Goal: Find specific page/section: Find specific page/section

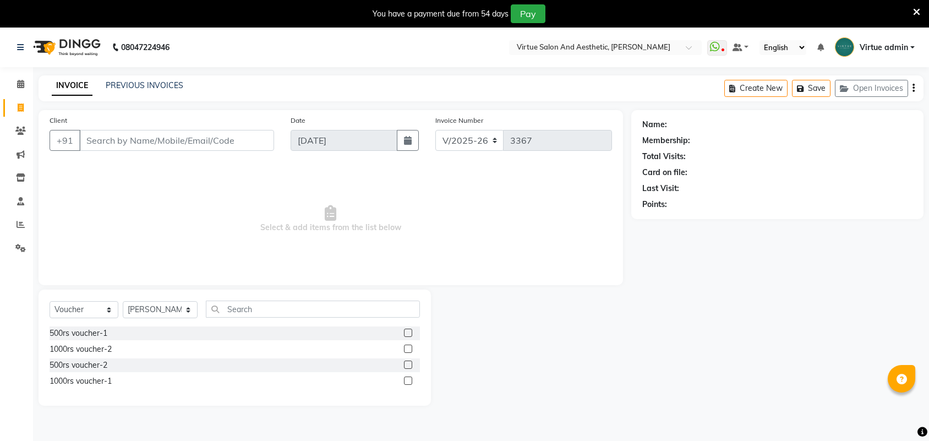
select select "4466"
select select "V"
select select "71189"
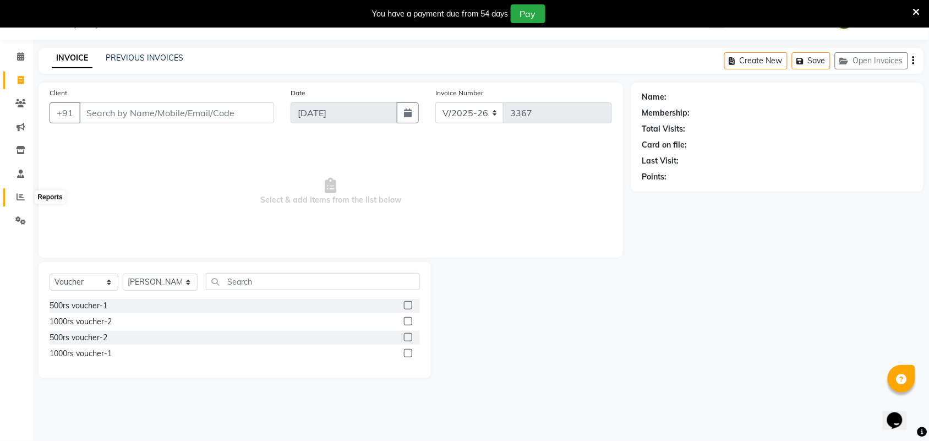
click at [23, 194] on icon at bounding box center [21, 197] width 8 height 8
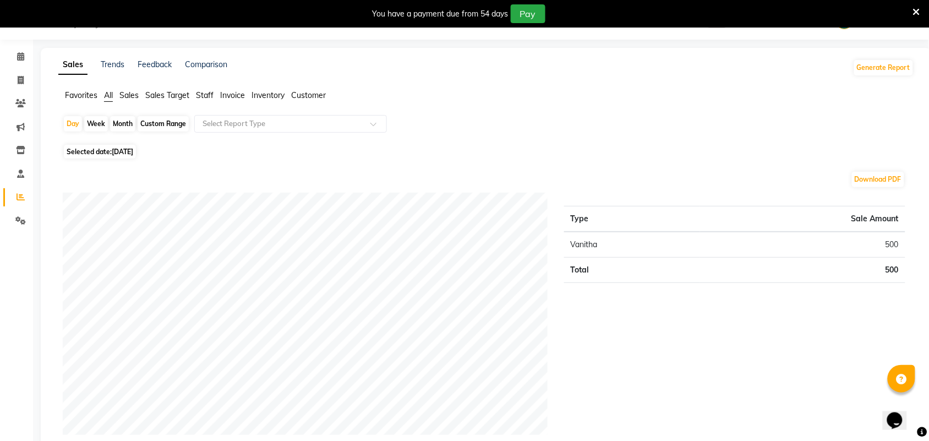
click at [125, 92] on span "Sales" at bounding box center [128, 95] width 19 height 10
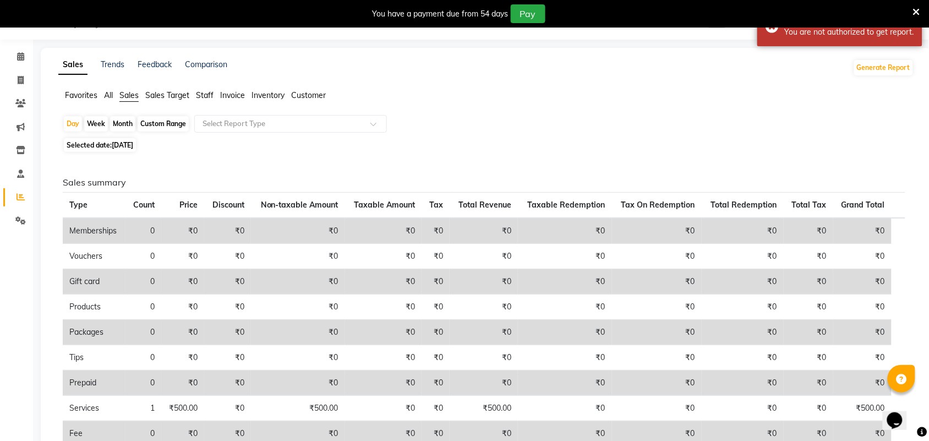
click at [163, 124] on div "Custom Range" at bounding box center [163, 123] width 51 height 15
select select "9"
select select "2025"
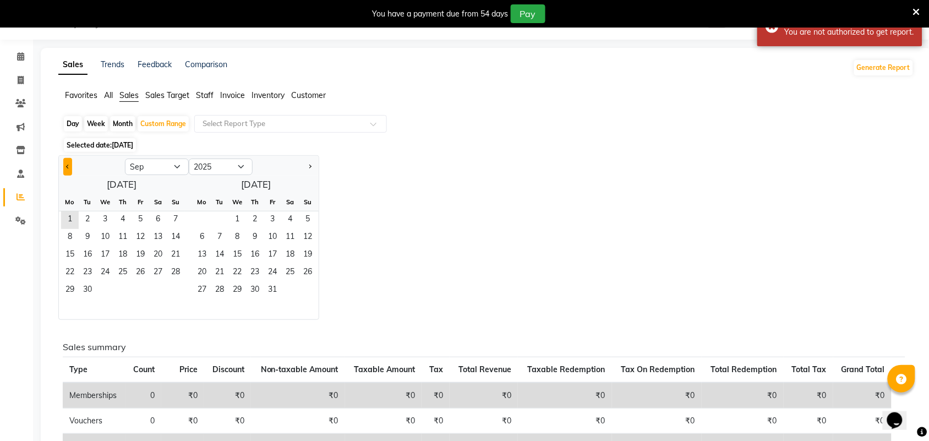
click at [69, 171] on button "Previous month" at bounding box center [67, 167] width 9 height 18
select select "8"
click at [138, 216] on span "1" at bounding box center [140, 220] width 18 height 18
drag, startPoint x: 177, startPoint y: 289, endPoint x: 180, endPoint y: 271, distance: 18.6
click at [177, 289] on span "31" at bounding box center [176, 291] width 18 height 18
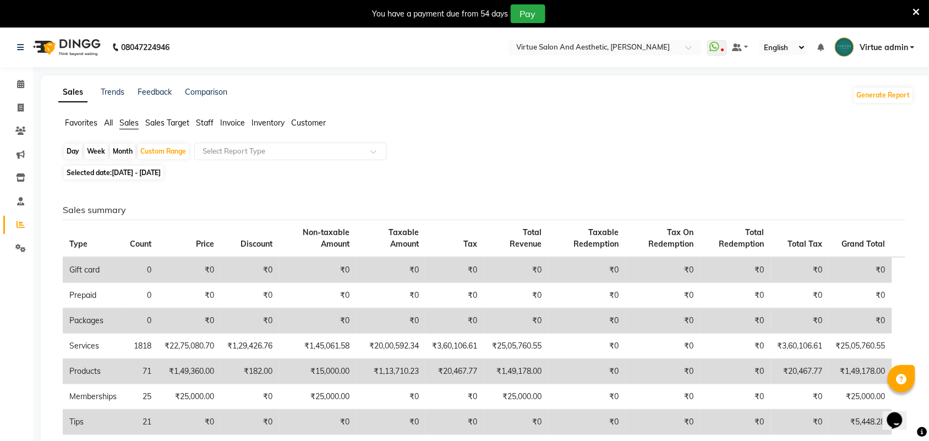
click at [200, 123] on span "Staff" at bounding box center [205, 123] width 18 height 10
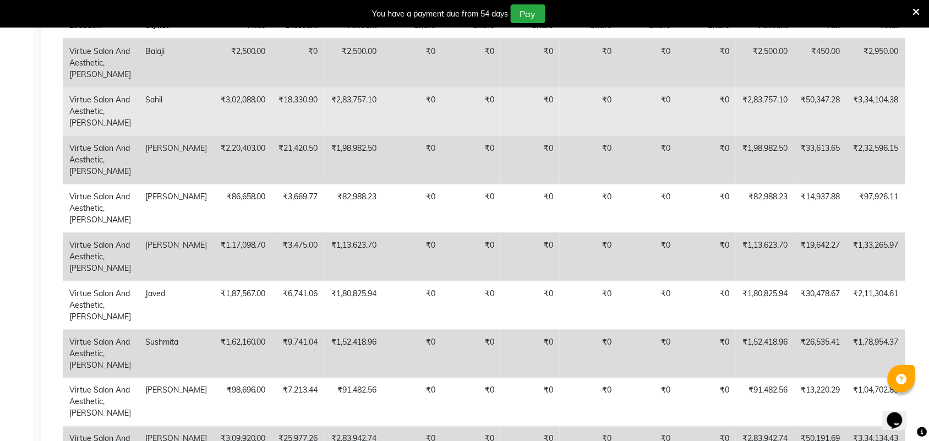
scroll to position [206, 0]
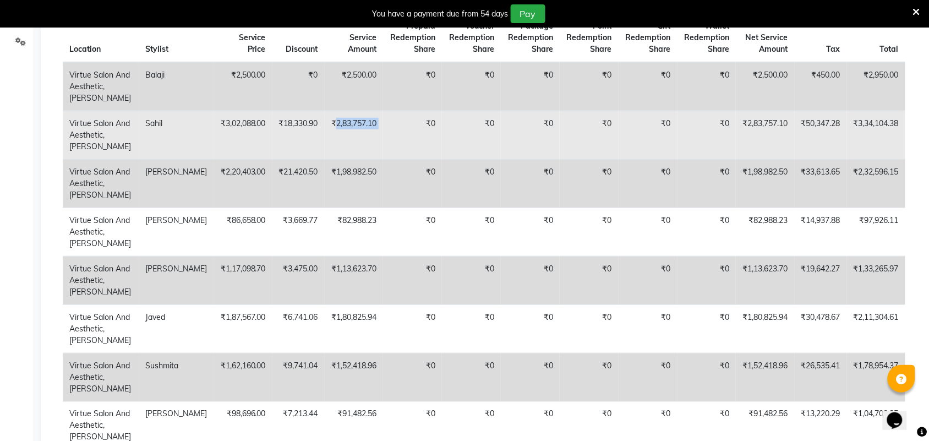
drag, startPoint x: 308, startPoint y: 133, endPoint x: 358, endPoint y: 141, distance: 50.7
click at [358, 141] on tr "Virtue Salon And Aesthetic, [PERSON_NAME] Nagar [PERSON_NAME] ₹3,02,088.00 ₹18,…" at bounding box center [484, 135] width 842 height 48
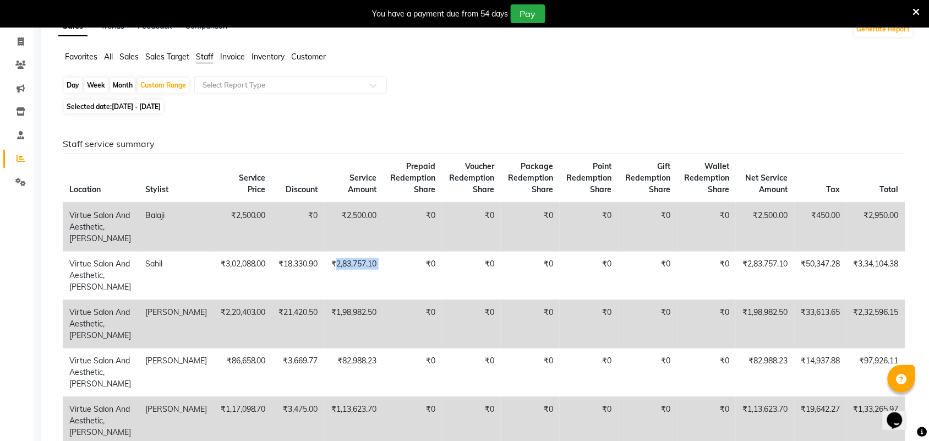
scroll to position [0, 0]
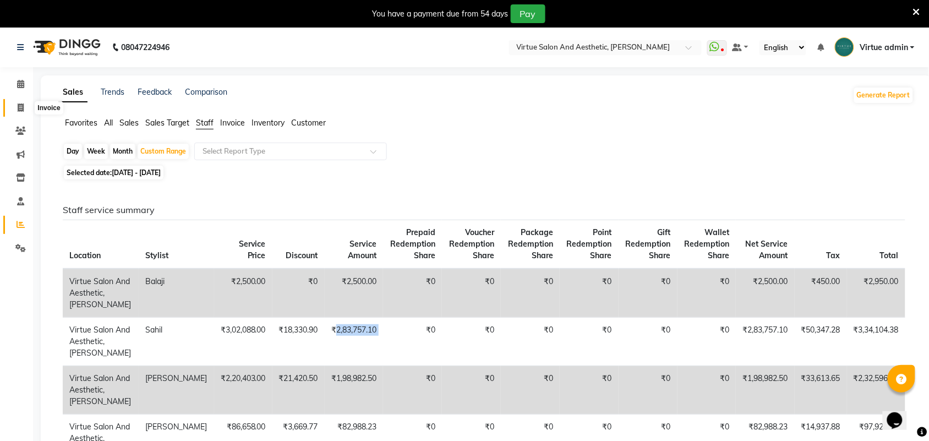
click at [20, 110] on icon at bounding box center [21, 107] width 6 height 8
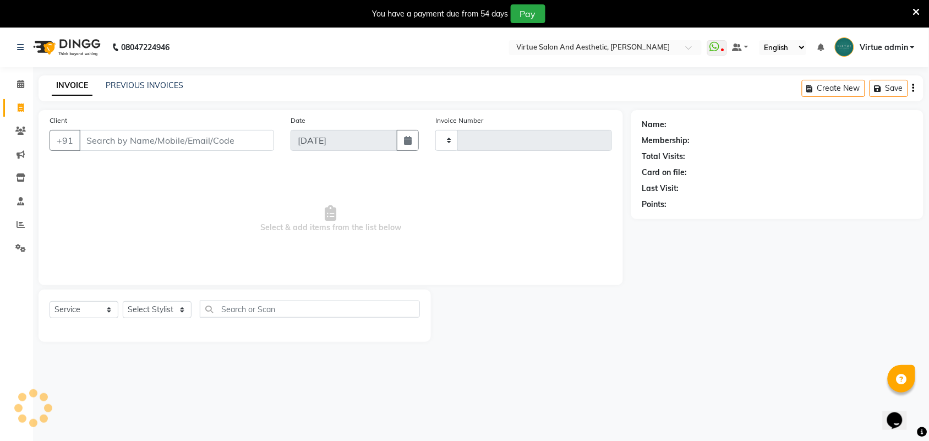
click at [20, 110] on link "Invoice" at bounding box center [16, 108] width 26 height 18
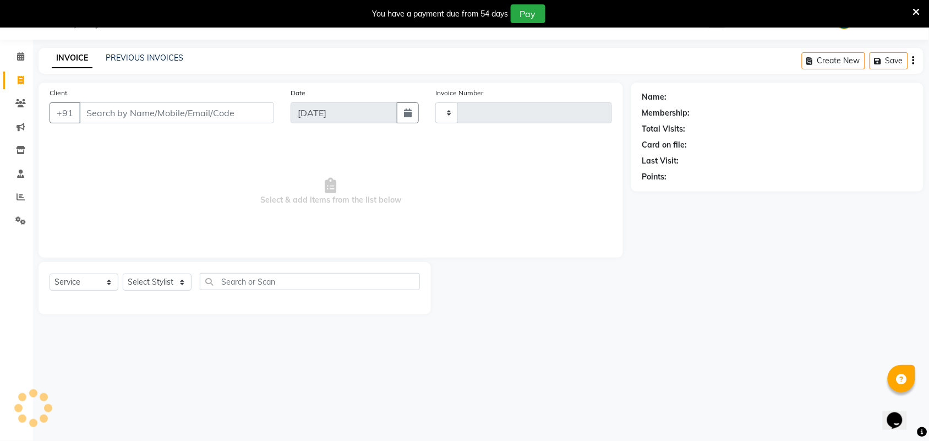
select select "4466"
select select "service"
click at [133, 54] on link "PREVIOUS INVOICES" at bounding box center [145, 58] width 78 height 10
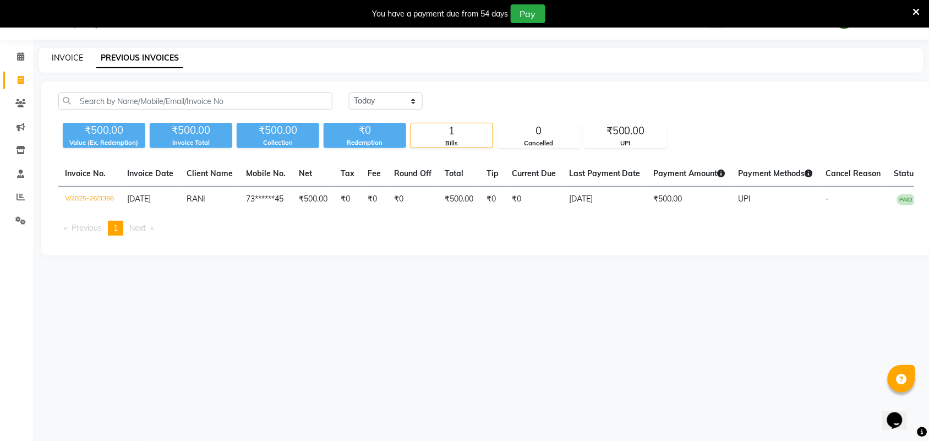
click at [72, 62] on link "INVOICE" at bounding box center [67, 58] width 31 height 10
select select "4466"
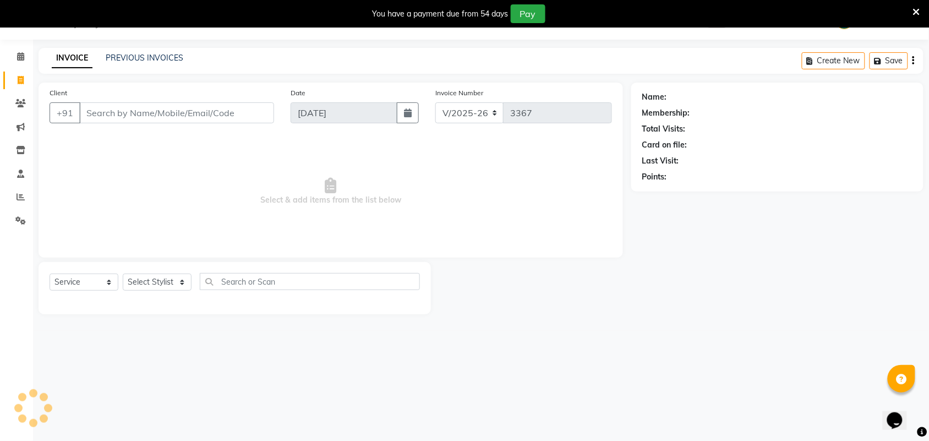
click at [72, 62] on link "INVOICE" at bounding box center [72, 58] width 41 height 20
select select "V"
select select "71189"
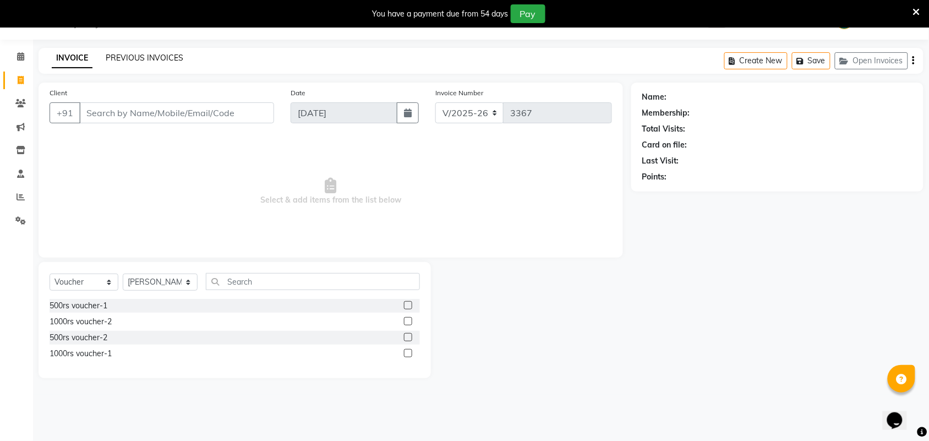
click at [124, 56] on link "PREVIOUS INVOICES" at bounding box center [145, 58] width 78 height 10
